Goal: Information Seeking & Learning: Learn about a topic

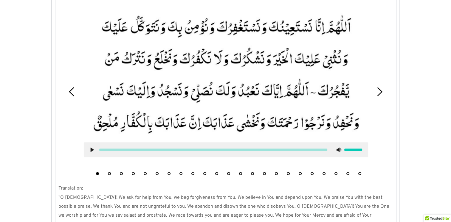
scroll to position [447, 0]
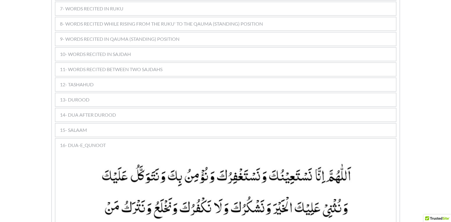
click at [88, 142] on span "16- DUA-E_QUNOOT" at bounding box center [83, 145] width 46 height 7
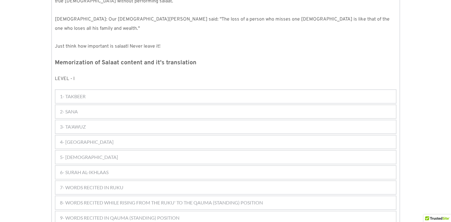
scroll to position [268, 0]
click at [97, 90] on div "1- TAKBEER" at bounding box center [225, 96] width 341 height 13
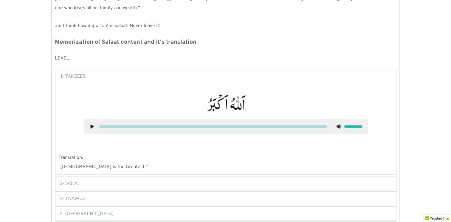
scroll to position [298, 0]
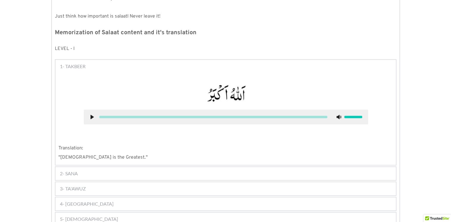
click at [90, 115] on use at bounding box center [91, 117] width 3 height 4
click at [93, 115] on use at bounding box center [92, 117] width 4 height 4
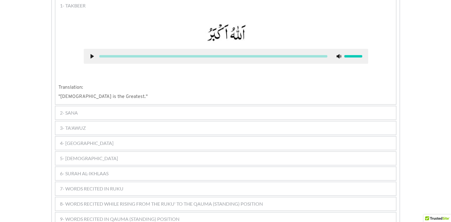
scroll to position [388, 0]
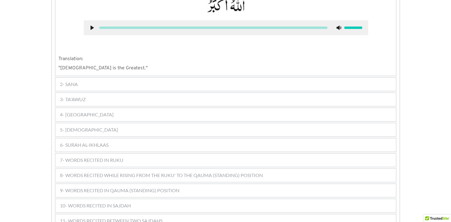
click at [67, 81] on span "2- SANA" at bounding box center [69, 84] width 18 height 7
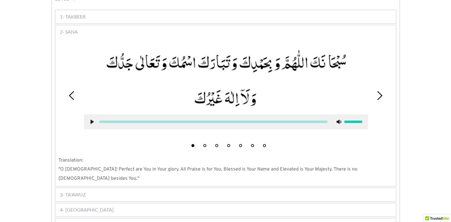
scroll to position [333, 0]
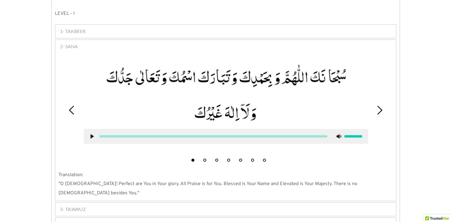
click at [92, 134] on use at bounding box center [91, 136] width 3 height 4
click at [92, 134] on use at bounding box center [92, 136] width 4 height 4
click at [92, 134] on icon at bounding box center [92, 136] width 5 height 5
click at [92, 134] on use at bounding box center [92, 136] width 4 height 4
click at [377, 106] on icon at bounding box center [379, 110] width 9 height 9
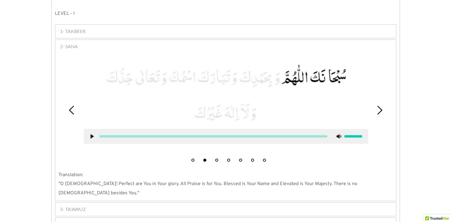
click at [91, 134] on use at bounding box center [91, 136] width 3 height 4
click at [382, 106] on icon at bounding box center [379, 110] width 9 height 9
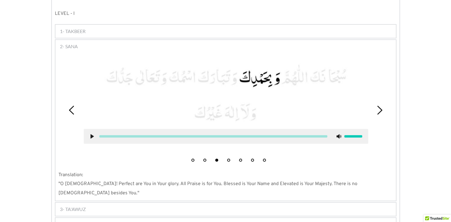
click at [91, 134] on use at bounding box center [91, 136] width 3 height 4
click at [379, 106] on icon at bounding box center [379, 110] width 9 height 9
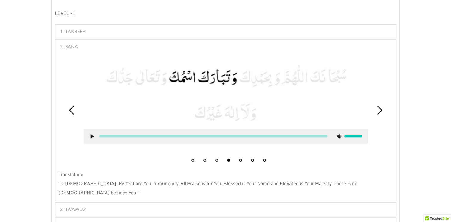
click at [91, 134] on use at bounding box center [91, 136] width 3 height 4
click at [379, 106] on icon at bounding box center [379, 110] width 9 height 9
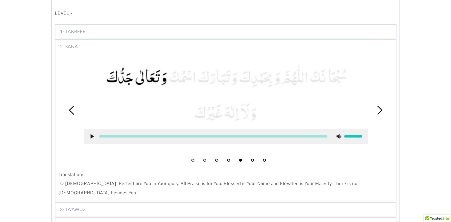
click at [90, 134] on use at bounding box center [91, 136] width 3 height 4
click at [377, 106] on icon at bounding box center [379, 110] width 9 height 9
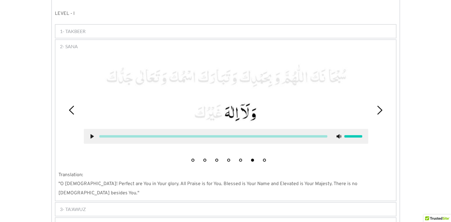
click at [90, 134] on icon at bounding box center [92, 136] width 5 height 5
click at [383, 106] on icon at bounding box center [379, 110] width 9 height 9
click at [91, 134] on use at bounding box center [91, 136] width 3 height 4
click at [193, 156] on li "1" at bounding box center [193, 159] width 6 height 6
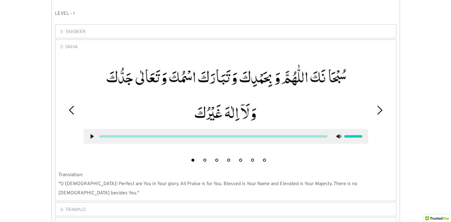
click at [92, 134] on use at bounding box center [91, 136] width 3 height 4
click at [94, 134] on icon at bounding box center [92, 136] width 5 height 5
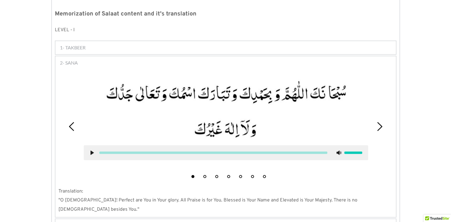
scroll to position [304, 0]
